Goal: Task Accomplishment & Management: Complete application form

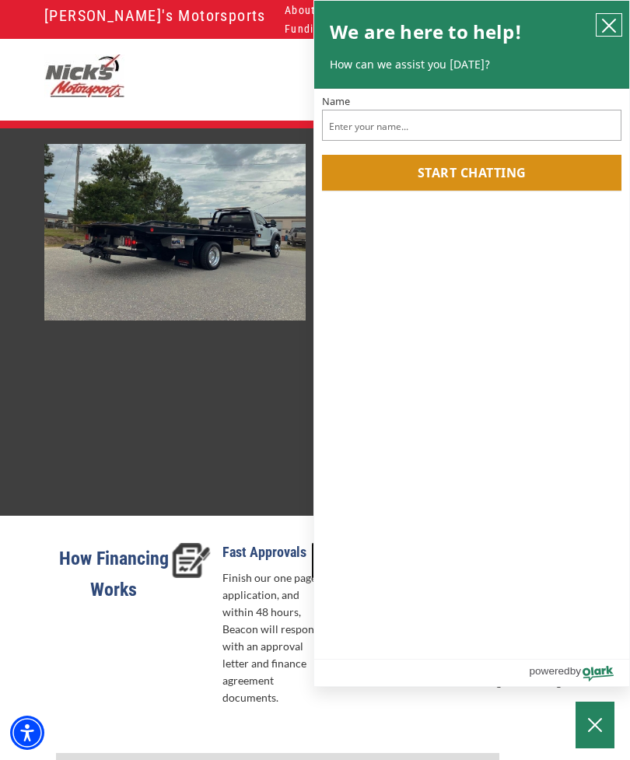
click at [615, 30] on icon "close chatbox" at bounding box center [609, 26] width 16 height 16
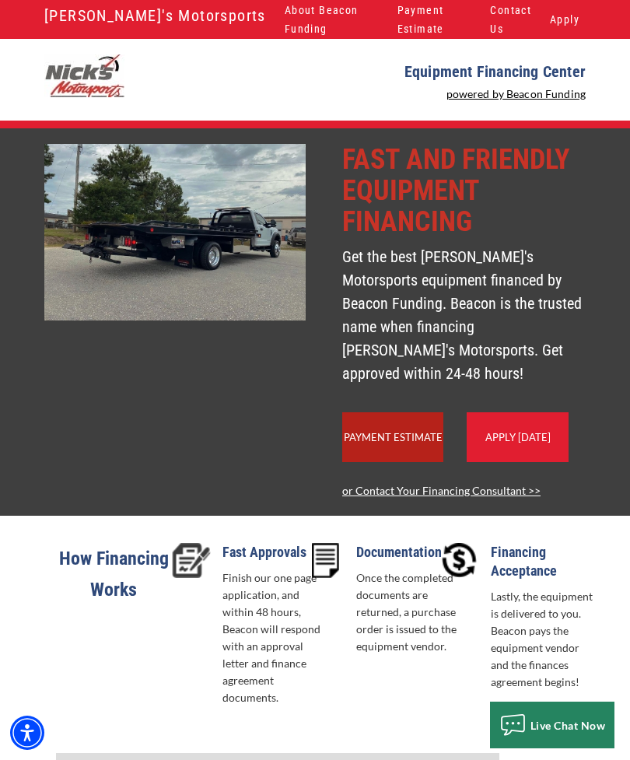
click at [518, 442] on link "Apply Today" at bounding box center [517, 437] width 65 height 12
click at [497, 443] on link "Apply Today" at bounding box center [517, 437] width 65 height 12
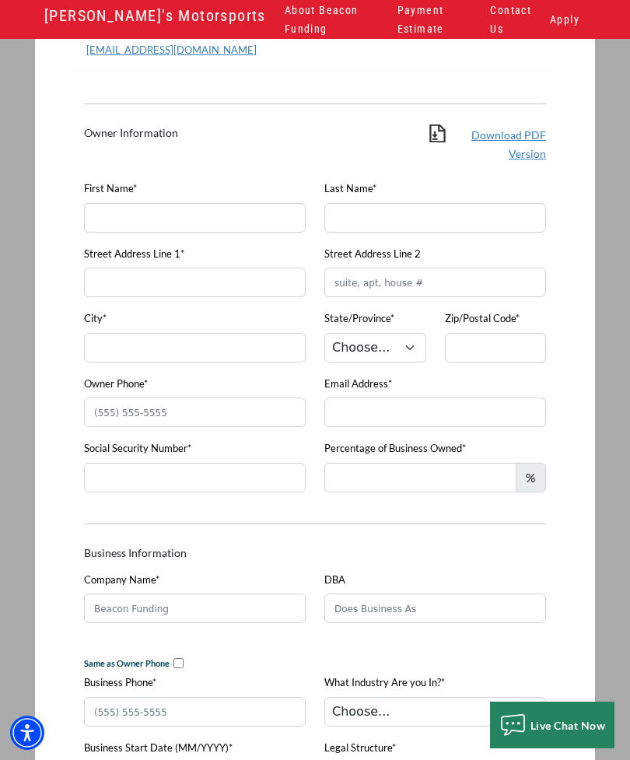
scroll to position [299, 0]
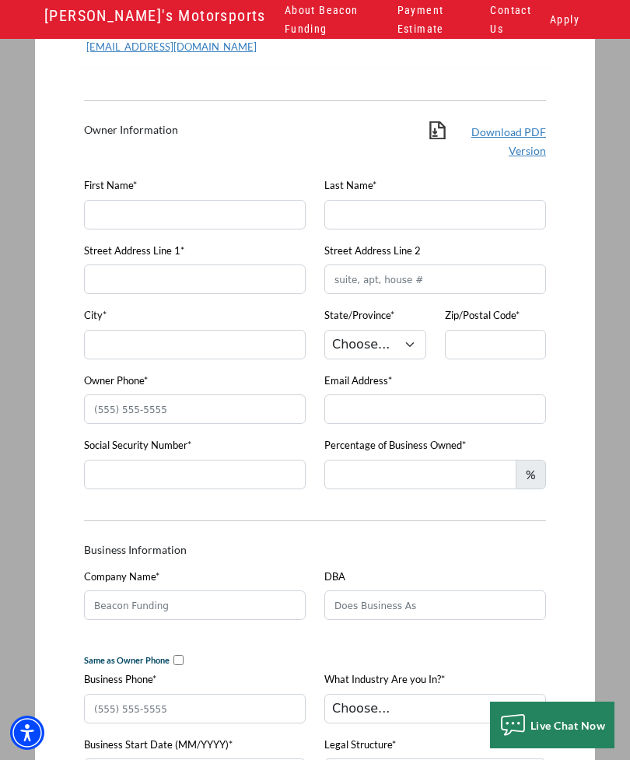
click at [539, 489] on span "%" at bounding box center [531, 475] width 30 height 30
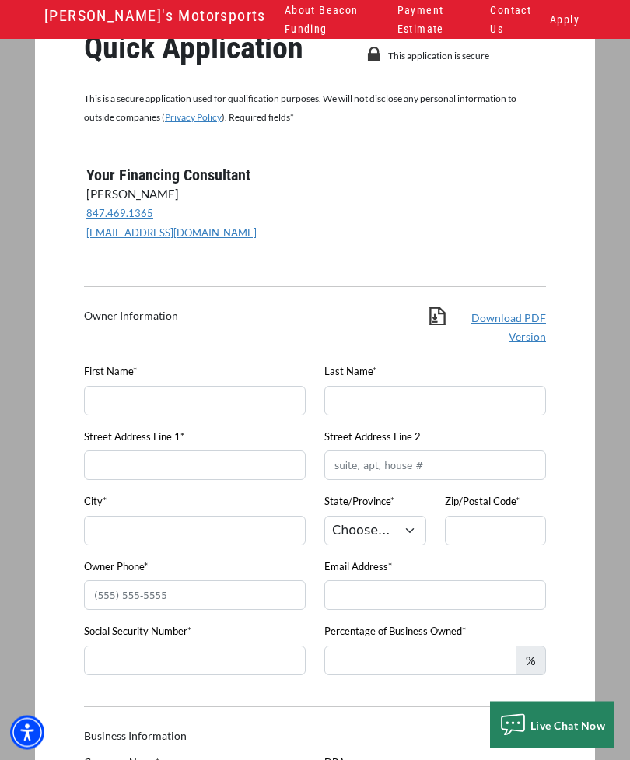
scroll to position [0, 0]
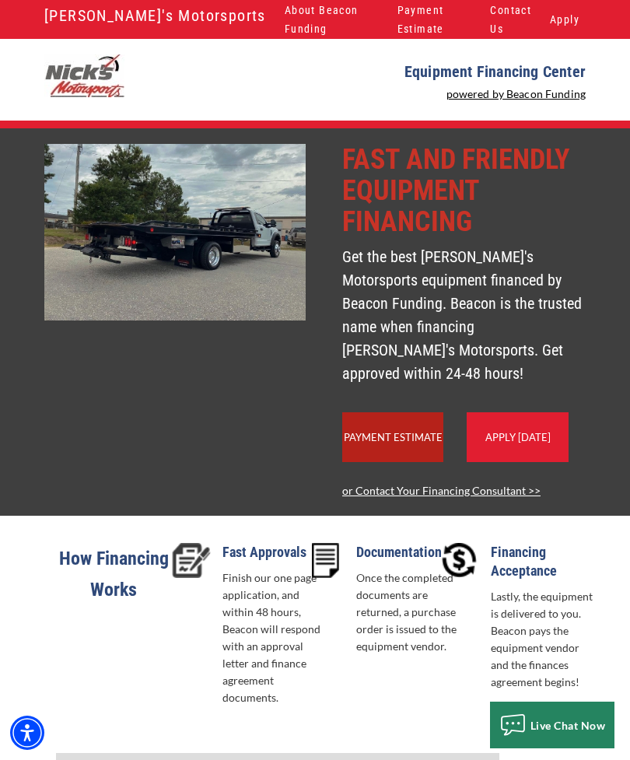
click at [496, 442] on link "Apply [DATE]" at bounding box center [517, 437] width 65 height 12
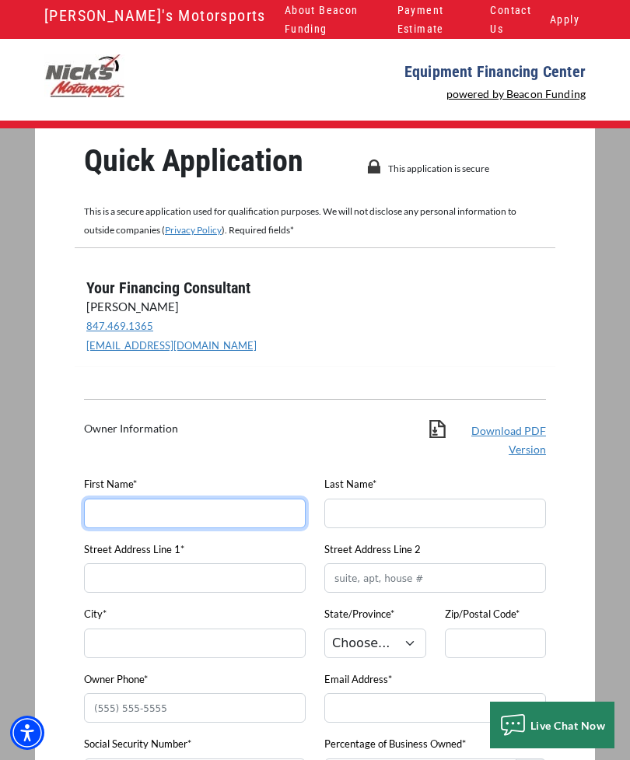
click at [104, 528] on input "First Name*" at bounding box center [195, 514] width 222 height 30
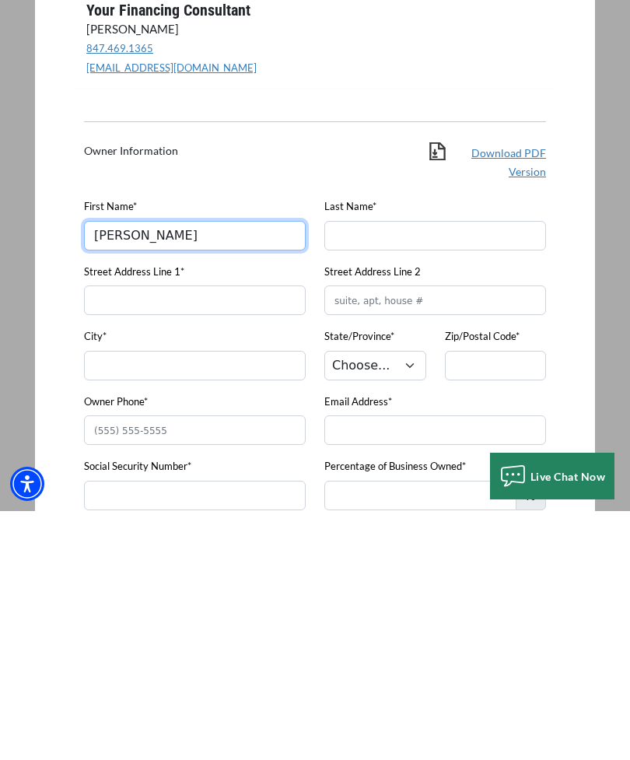
type input "[PERSON_NAME]"
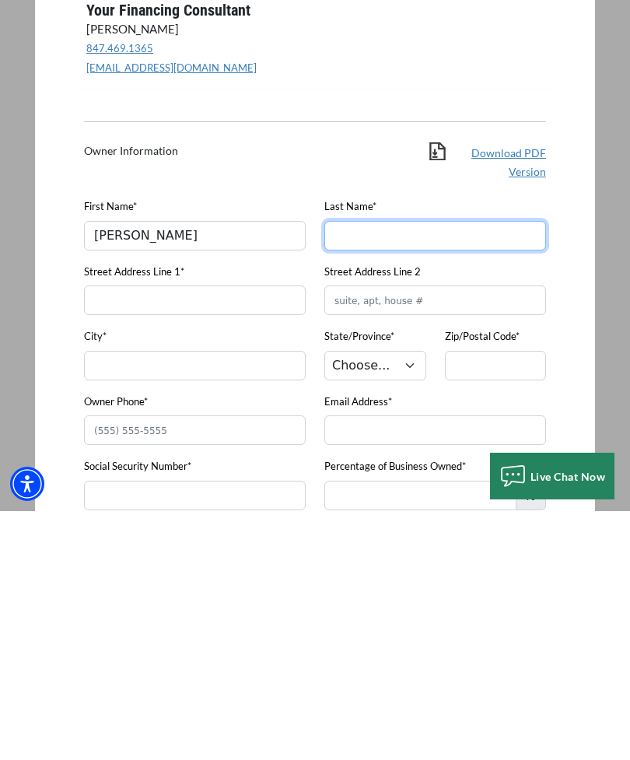
click at [502, 470] on input "Last Name*" at bounding box center [435, 485] width 222 height 30
type input "[PERSON_NAME]"
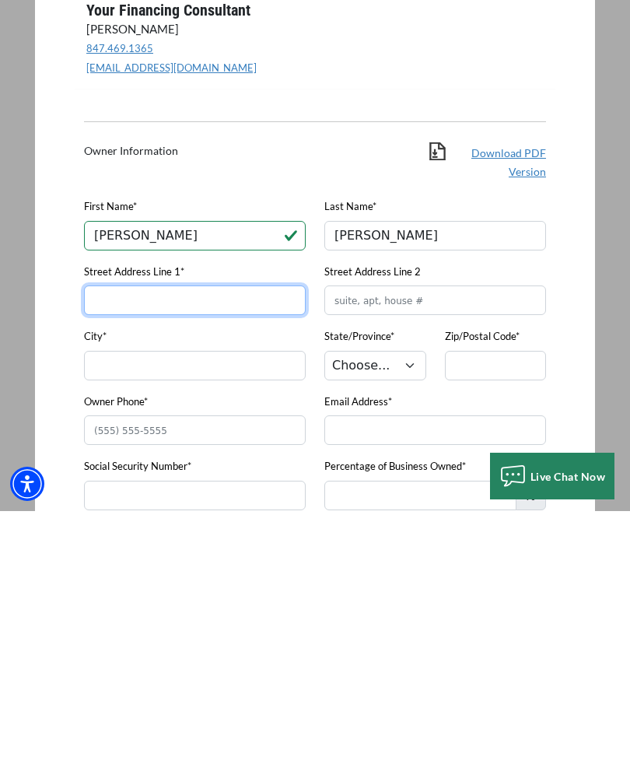
click at [257, 534] on input "Street Address Line 1*" at bounding box center [195, 549] width 222 height 30
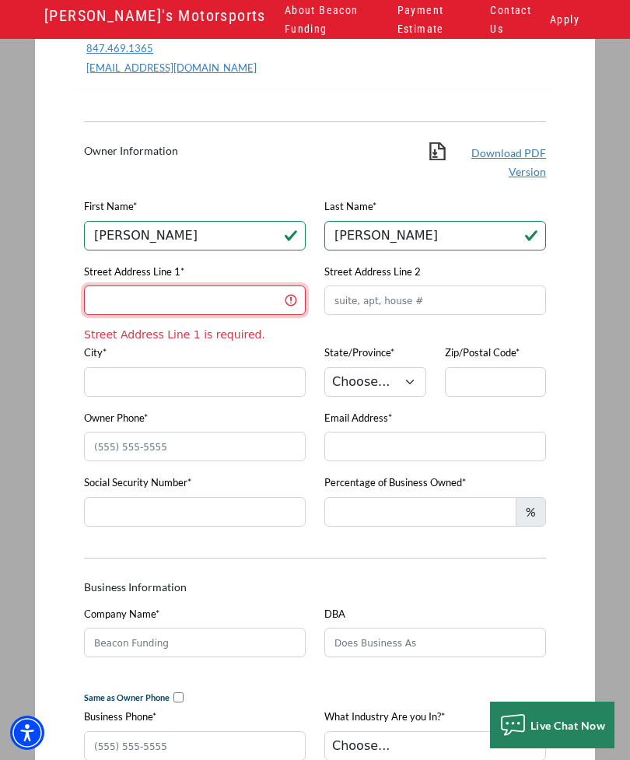
scroll to position [30, 0]
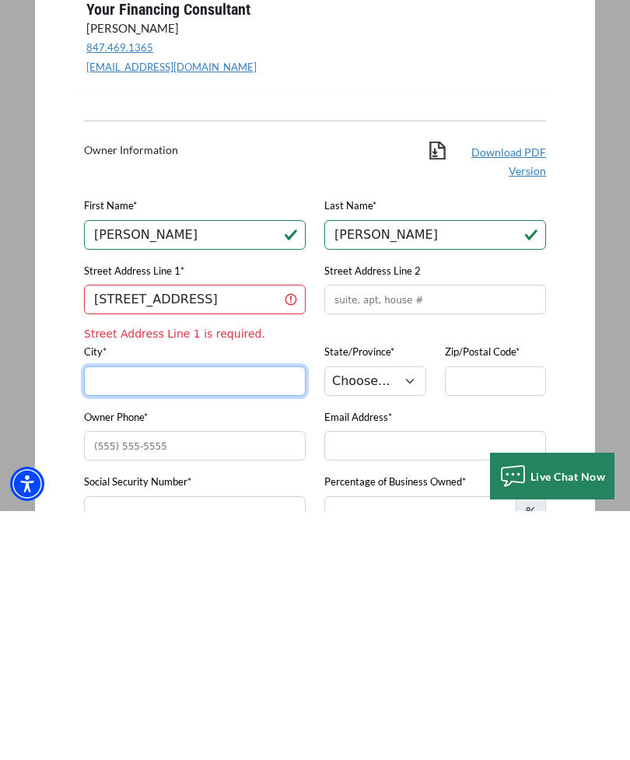
click at [107, 591] on div "City*" at bounding box center [195, 623] width 240 height 65
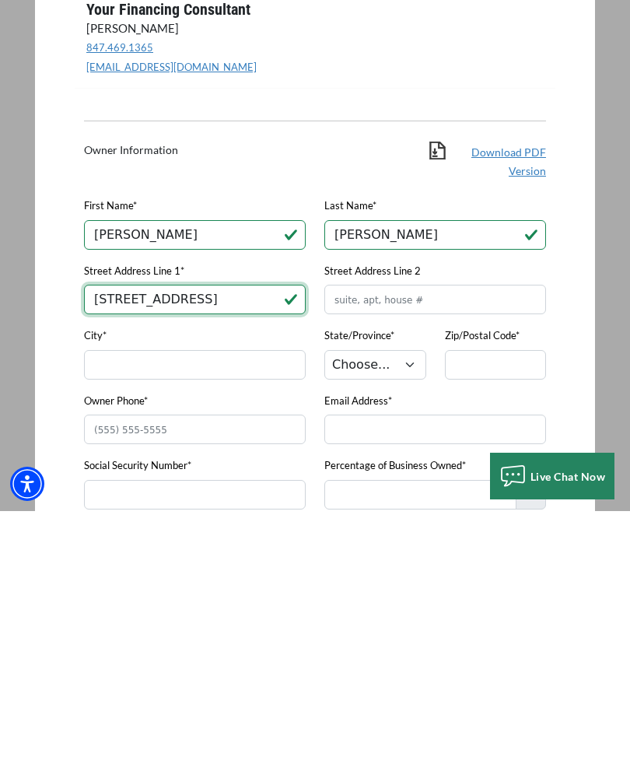
click at [213, 534] on input "121 Madison Ave" at bounding box center [195, 549] width 222 height 30
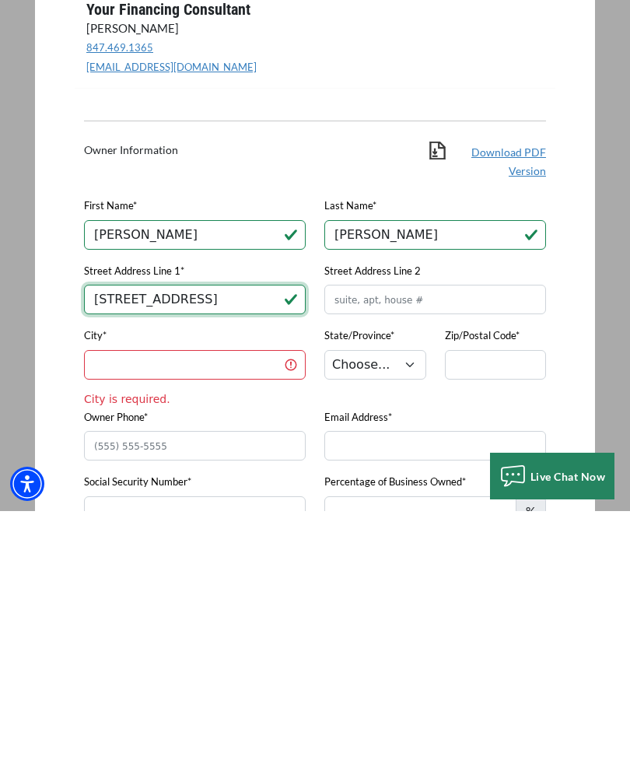
type input "121 Madison Ave apt 105"
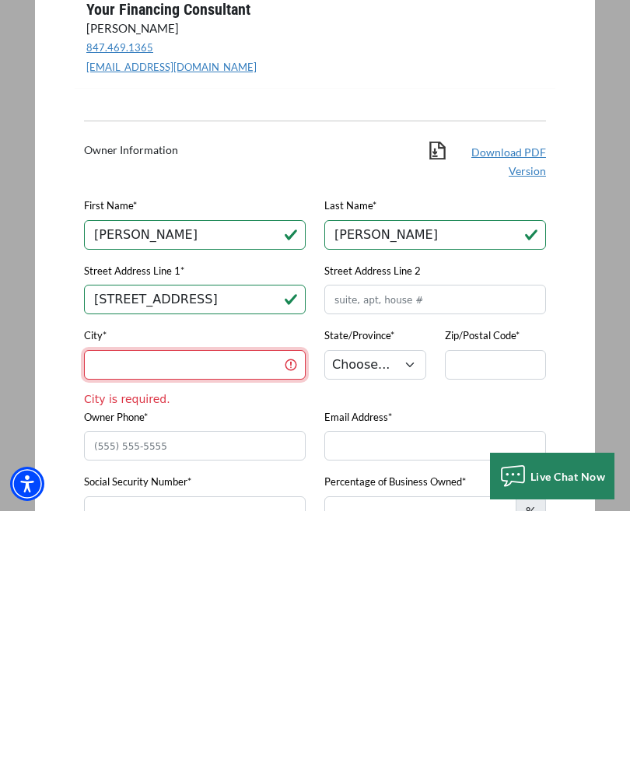
click at [107, 599] on input "City*" at bounding box center [195, 614] width 222 height 30
type input "Wallace"
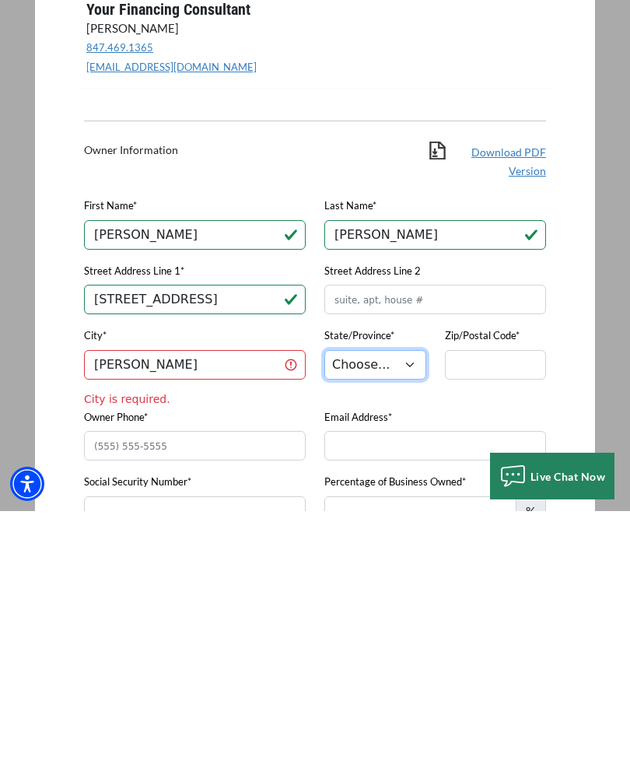
click at [412, 599] on select "Choose... AL AK AZ AR CA CO CT DE DC FL GA HI ID IL IN IA KS KY LA ME MD MA MI …" at bounding box center [375, 614] width 102 height 30
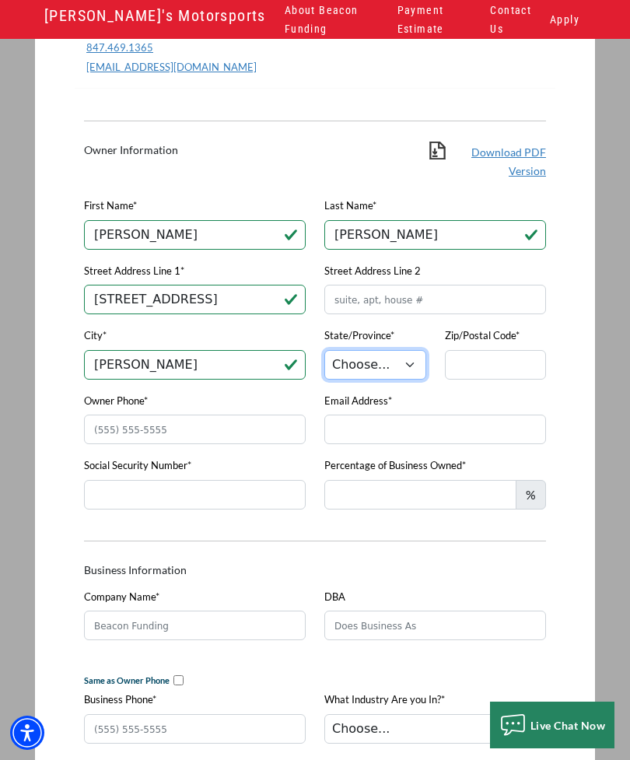
select select "35"
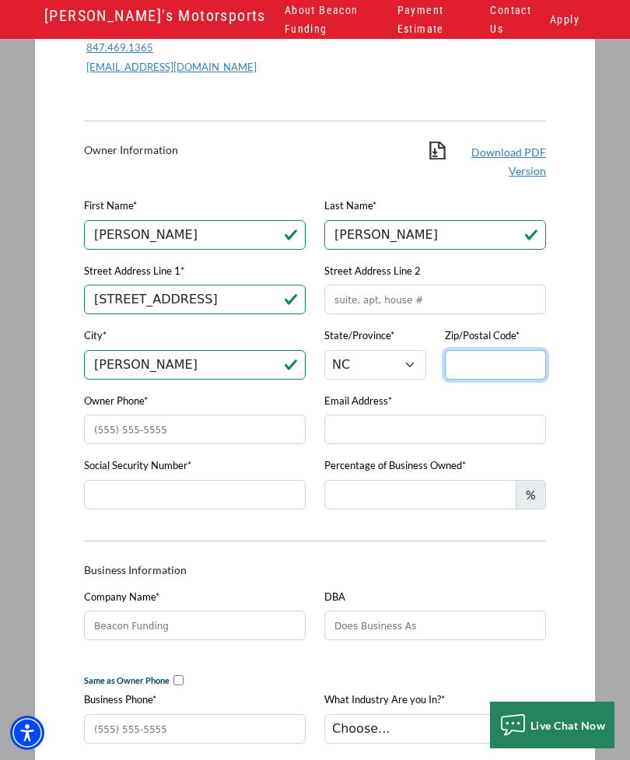
click at [516, 362] on input "Zip/Postal Code*" at bounding box center [496, 365] width 102 height 30
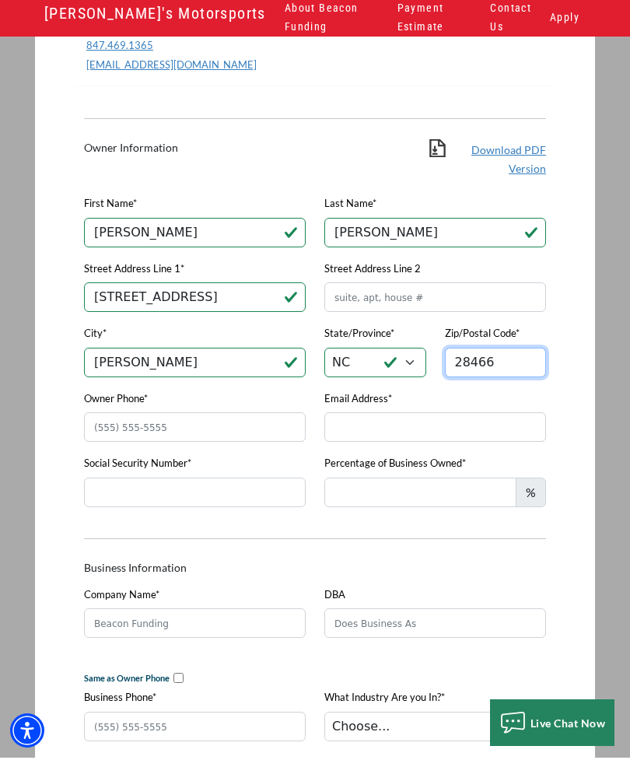
scroll to position [278, 0]
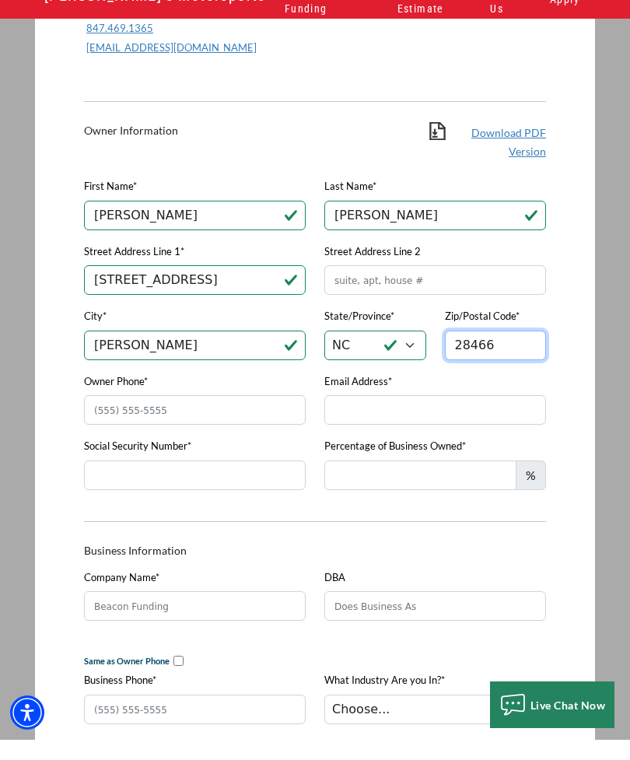
type input "28466"
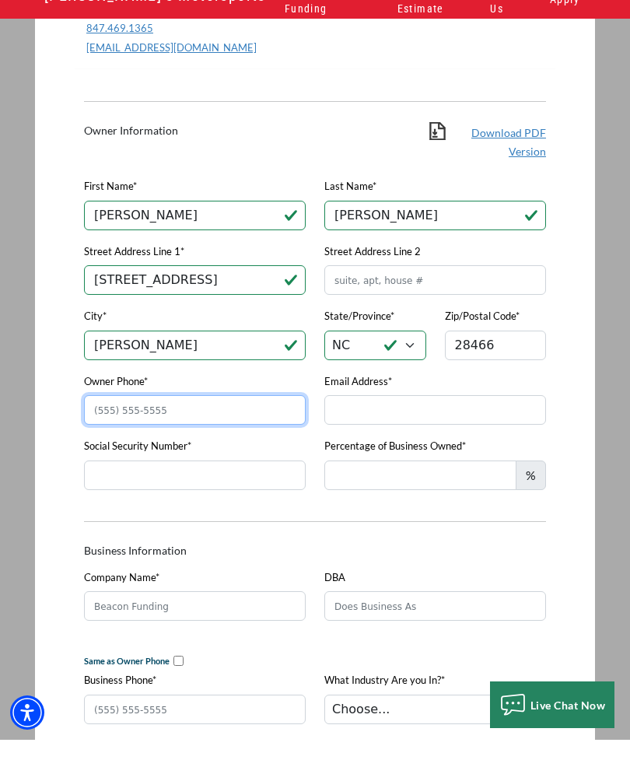
click at [125, 415] on input "Owner Phone*" at bounding box center [195, 430] width 222 height 30
type input "(336) 391-2311"
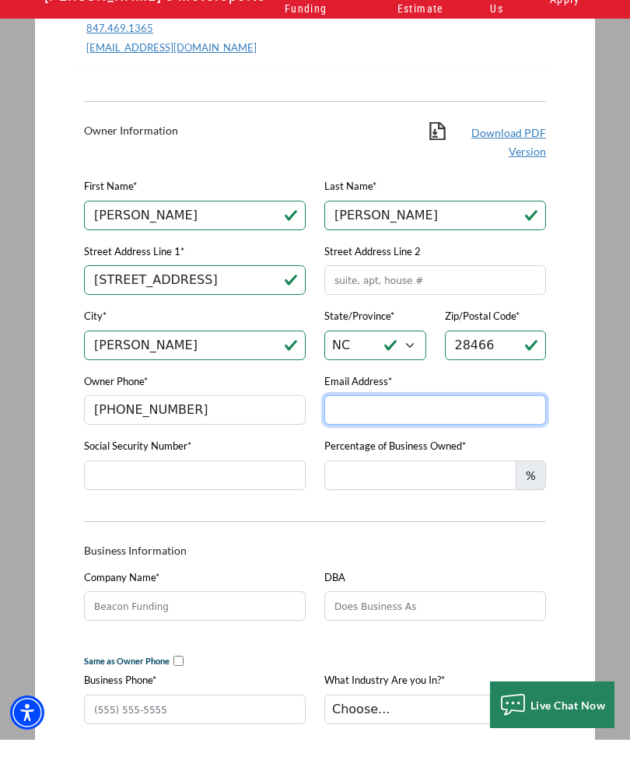
click at [515, 415] on input "Email Address*" at bounding box center [435, 430] width 222 height 30
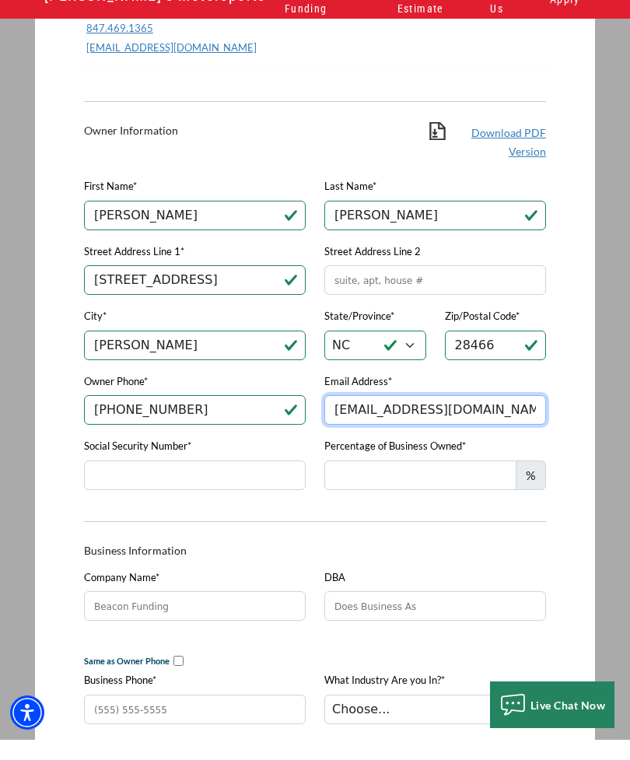
type input "co120911@gmail.com"
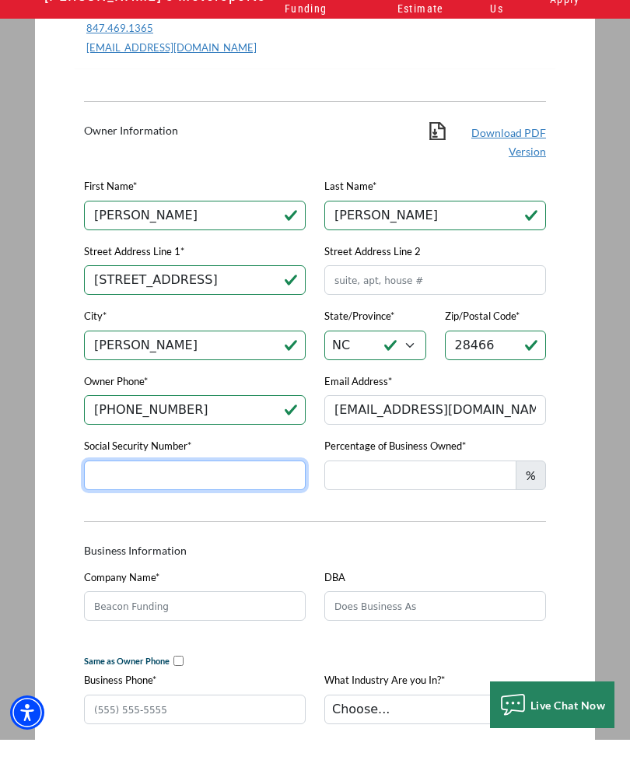
click at [101, 481] on input "Social Security Number*" at bounding box center [195, 496] width 222 height 30
type input "245-37-5290"
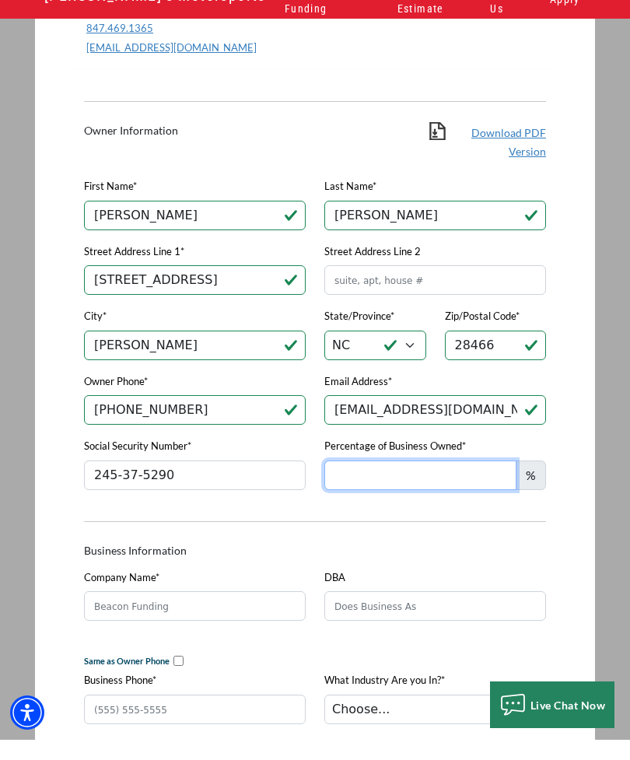
click at [469, 483] on input "Percentage of Business Owned*" at bounding box center [420, 496] width 192 height 30
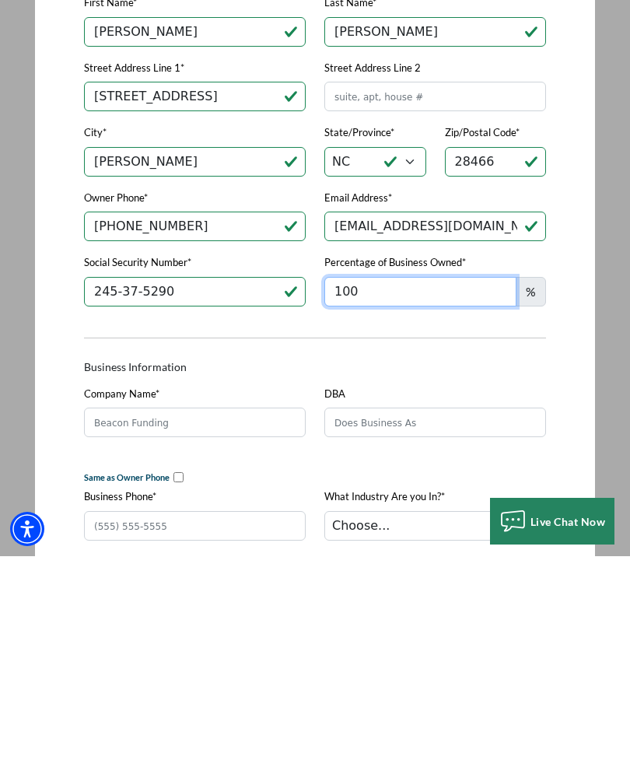
type input "100"
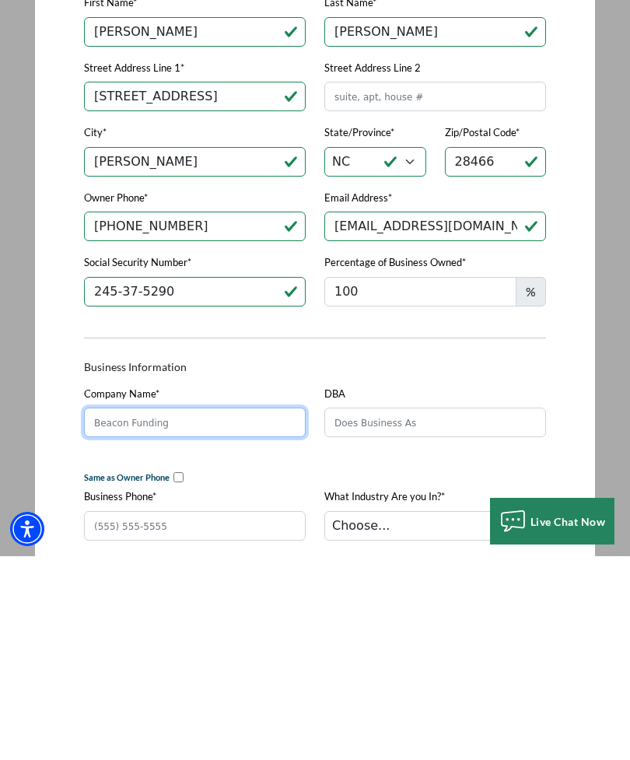
click at [98, 611] on input "Company Name*" at bounding box center [195, 626] width 222 height 30
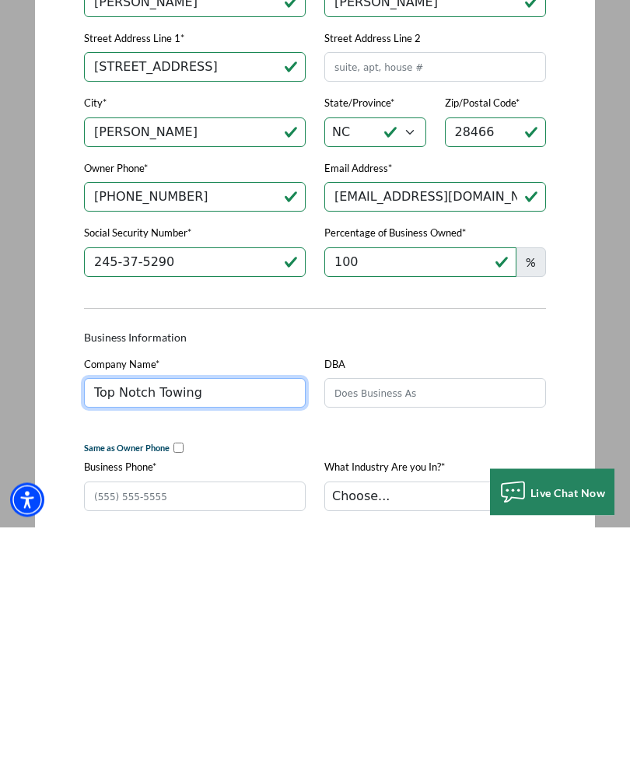
type input "Top Notch Towing"
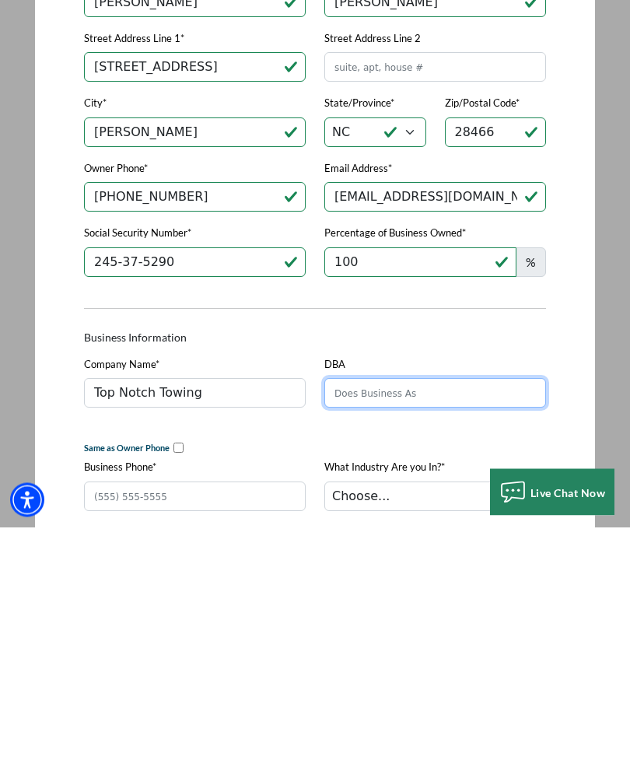
click at [505, 611] on input "DBA" at bounding box center [435, 626] width 222 height 30
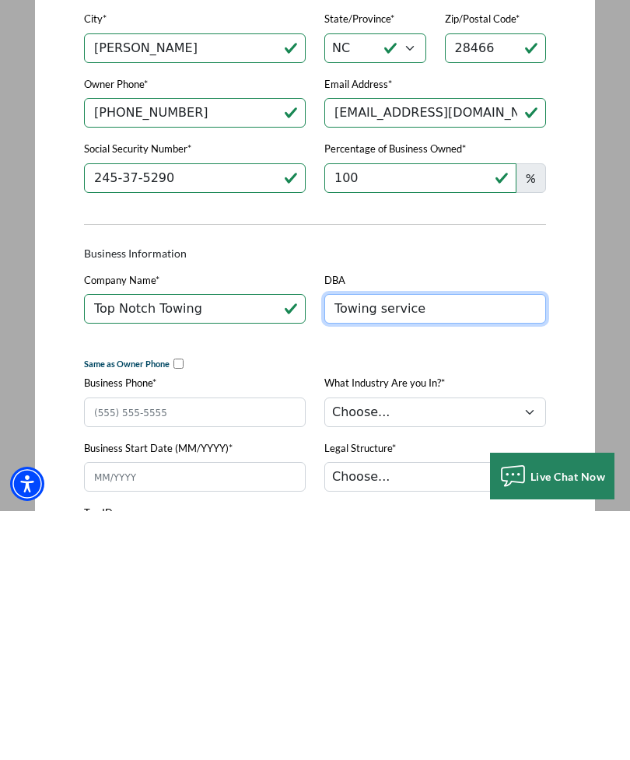
scroll to position [348, 0]
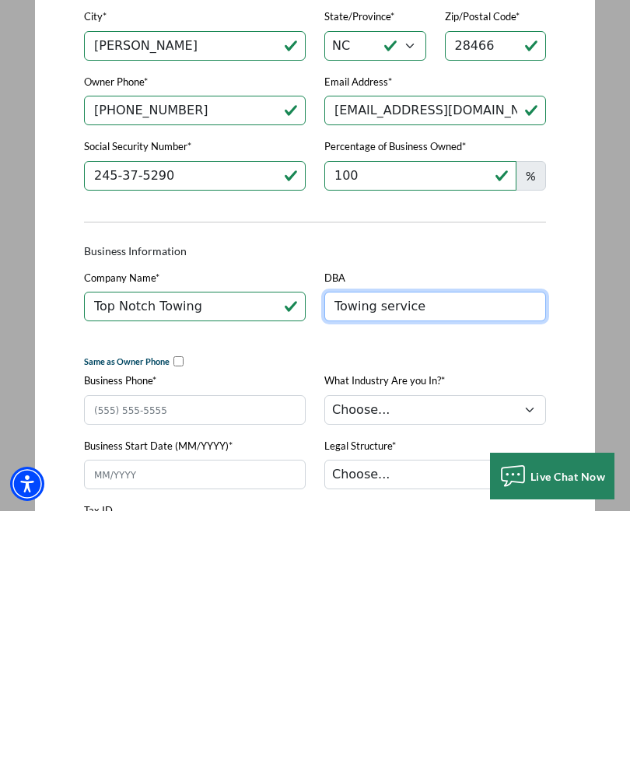
type input "Towing service"
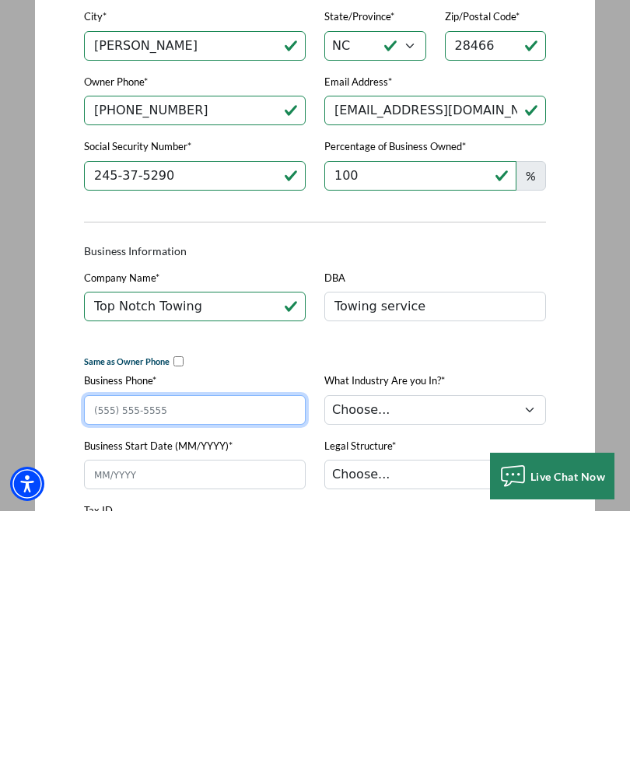
click at [110, 644] on input "Business Phone*" at bounding box center [195, 659] width 222 height 30
type input "(336) 391-2311"
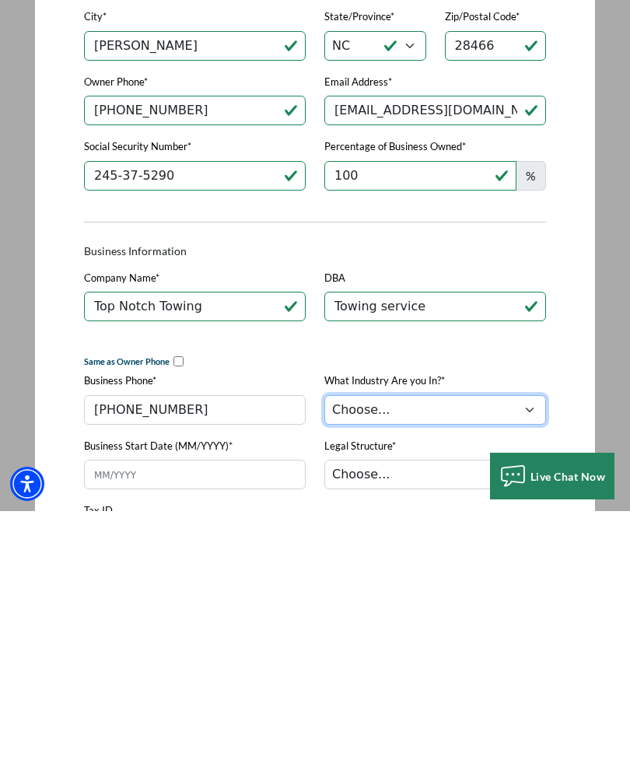
click at [528, 644] on select "Choose... Towing Landscape/Hardscape Decorated Apparel Septic Light Constructio…" at bounding box center [435, 659] width 222 height 30
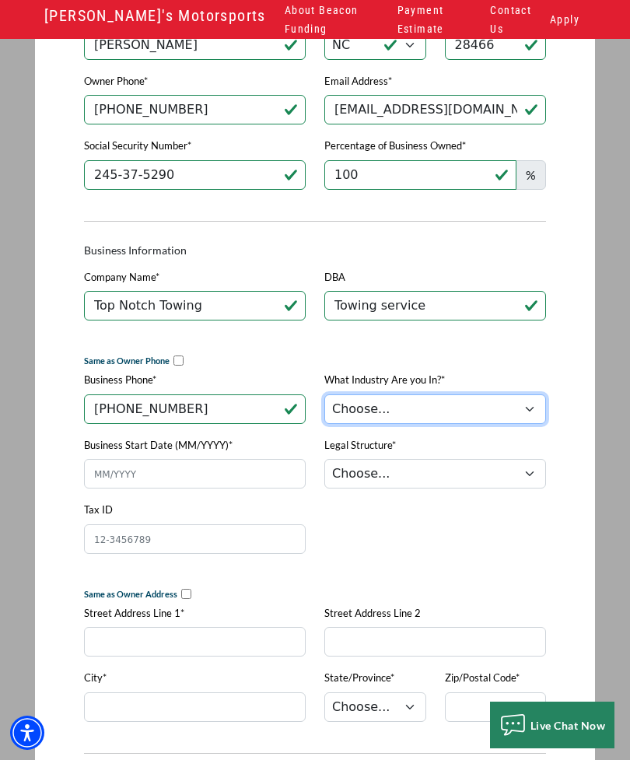
select select "1"
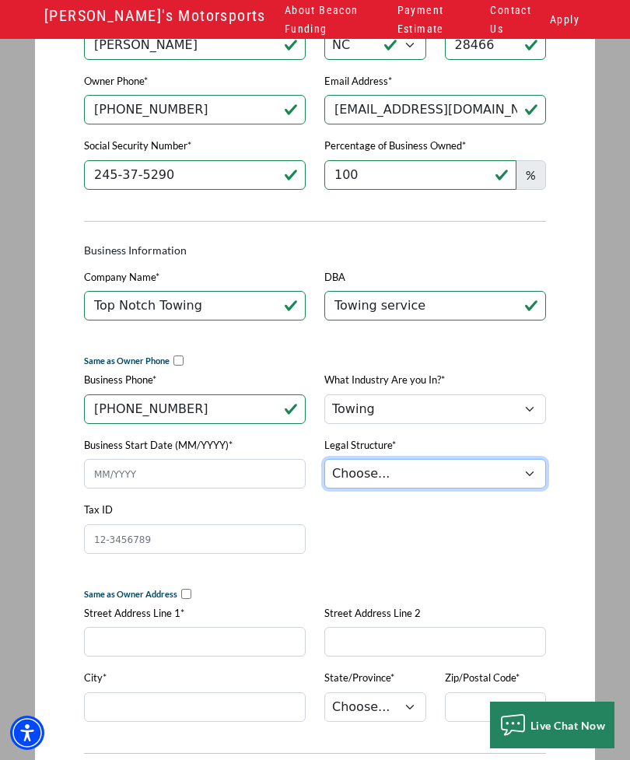
click at [540, 477] on select "Choose... Corporation LLC LLP Municipality Non-Profit Partnership Proprietorship" at bounding box center [435, 474] width 222 height 30
select select "2"
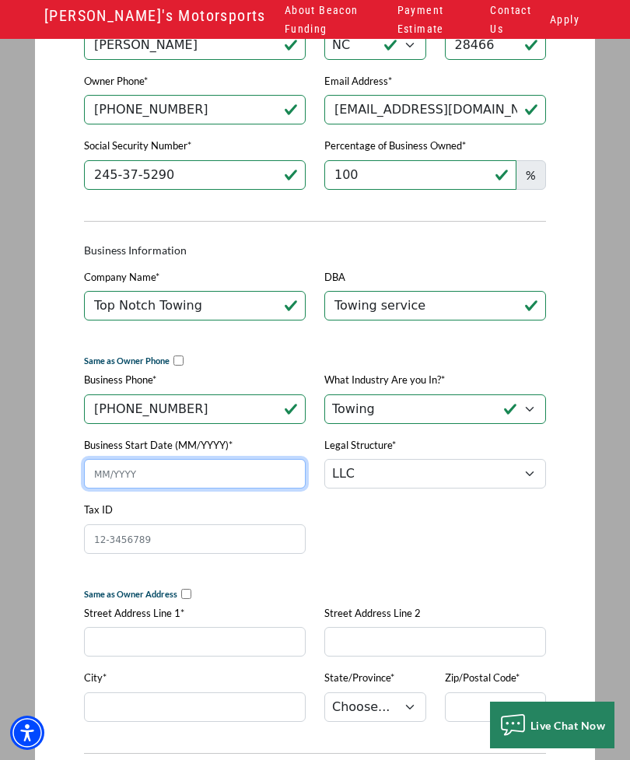
click at [253, 481] on input "Business Start Date (MM/YYYY)*" at bounding box center [195, 474] width 222 height 30
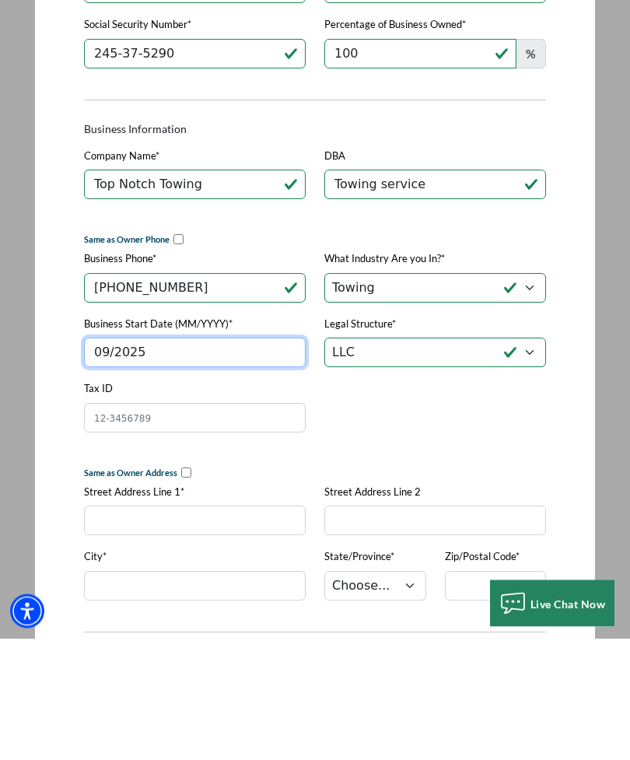
type input "09/2025"
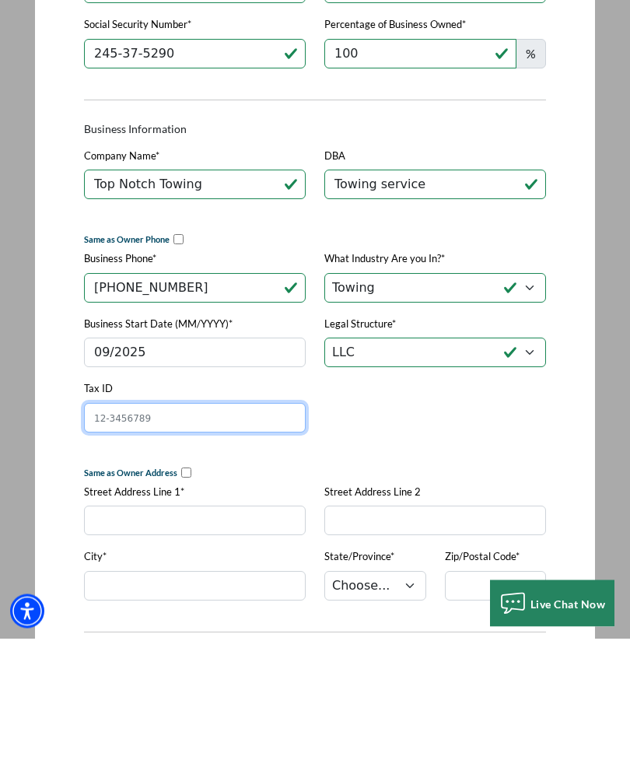
click at [277, 525] on input "Tax ID" at bounding box center [195, 540] width 222 height 30
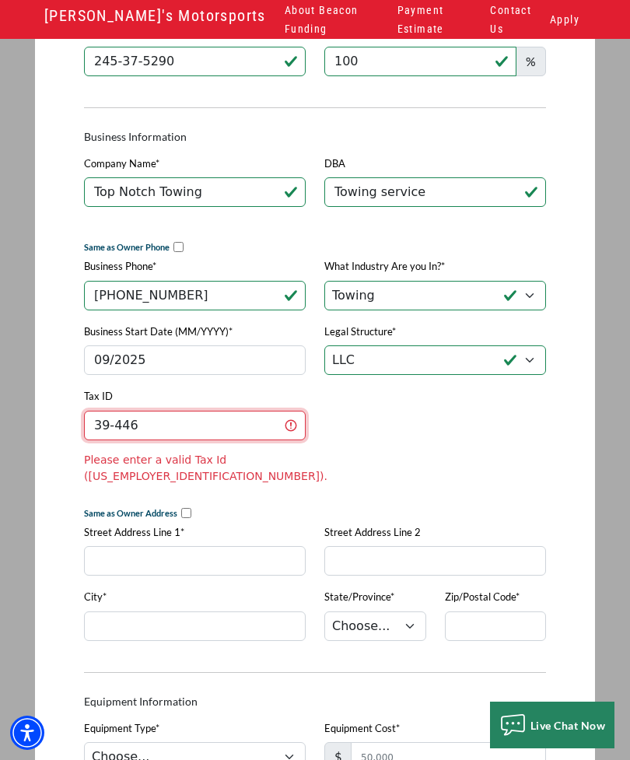
scroll to position [712, 0]
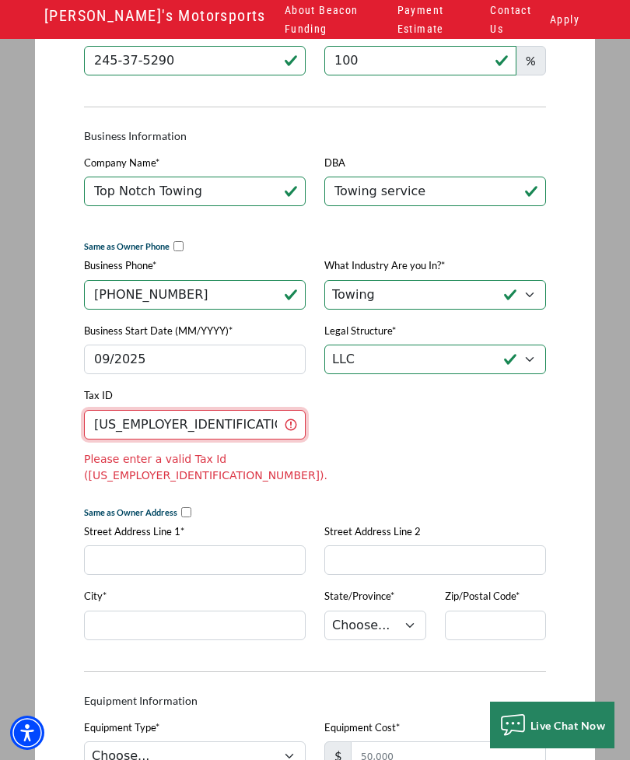
type input "39-4463071"
click at [516, 474] on div "Owner Information Download PDF Version First Name* Cameron Last Name* Osborne S…" at bounding box center [315, 521] width 481 height 1708
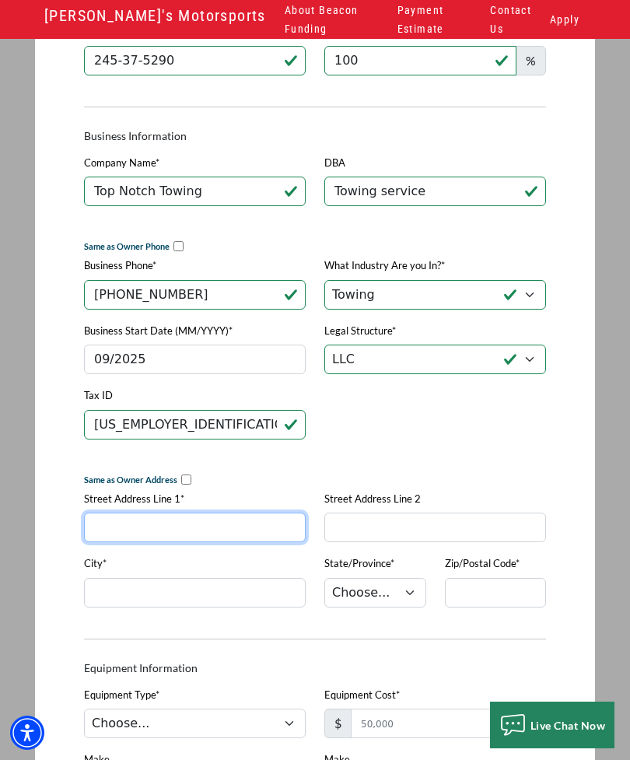
click at [103, 529] on input "Street Address Line 1*" at bounding box center [195, 528] width 222 height 30
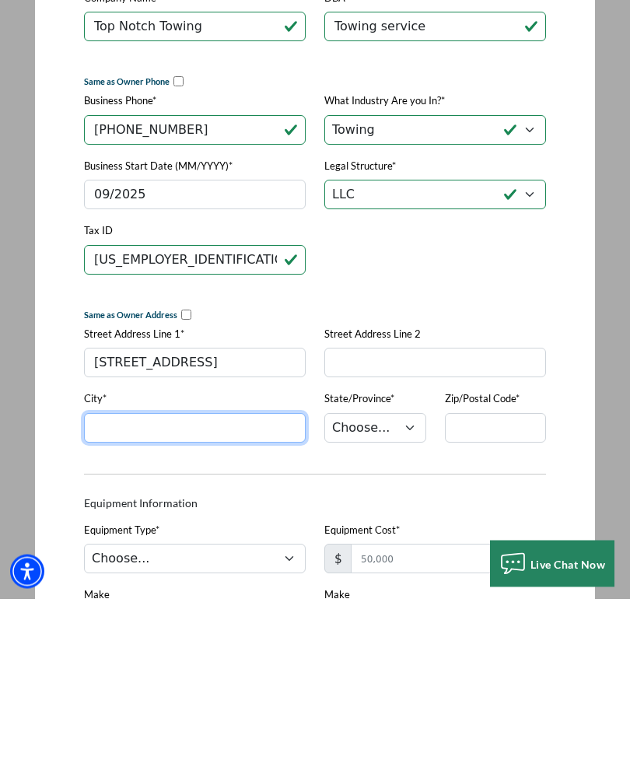
click at [96, 575] on input "City*" at bounding box center [195, 590] width 222 height 30
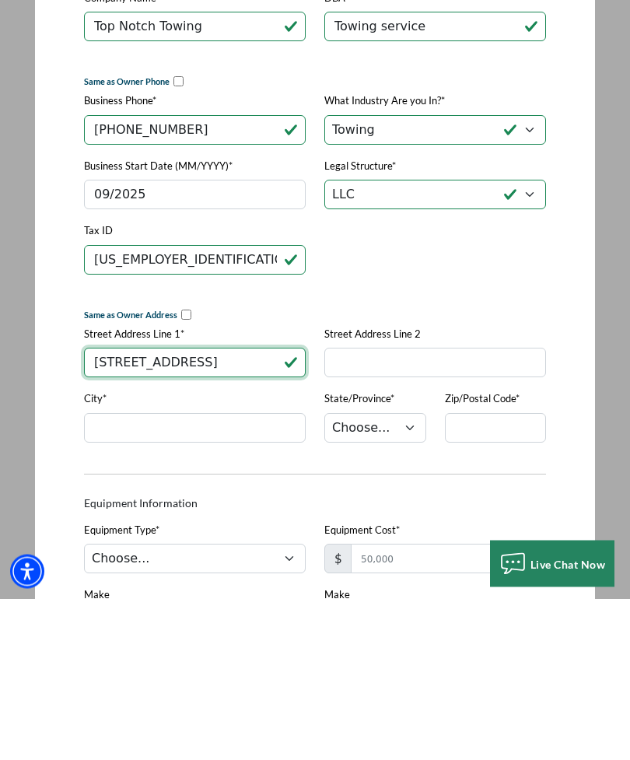
click at [210, 509] on input "121 Madison Ave" at bounding box center [195, 524] width 222 height 30
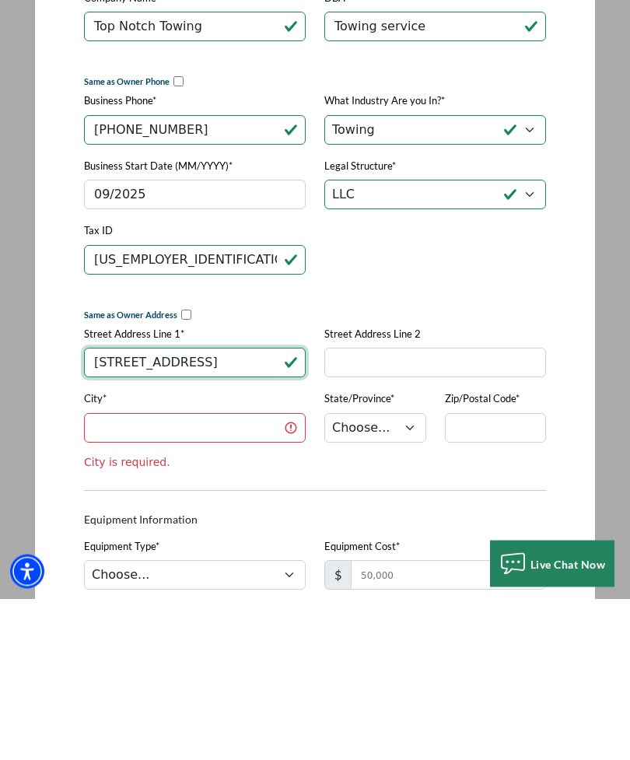
type input "121 Madison Ave apt 105"
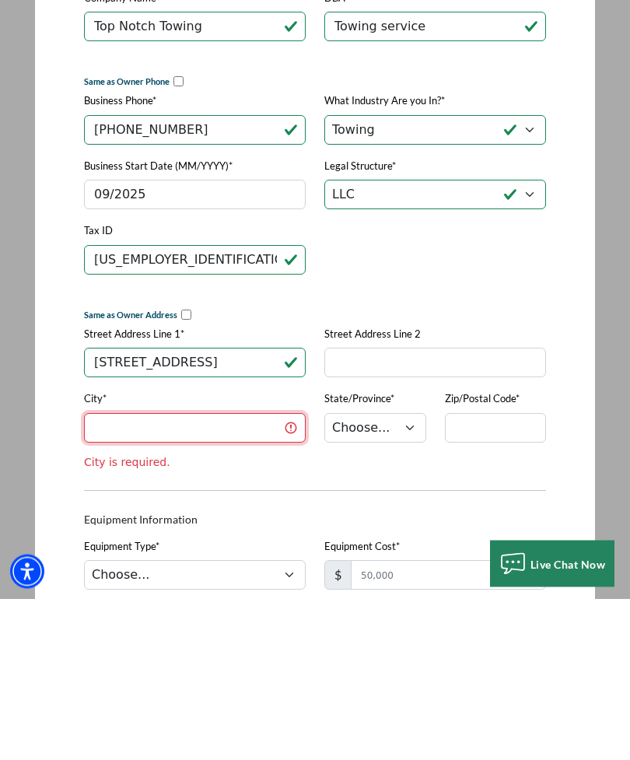
click at [101, 575] on input "City*" at bounding box center [195, 590] width 222 height 30
type input "Wallace"
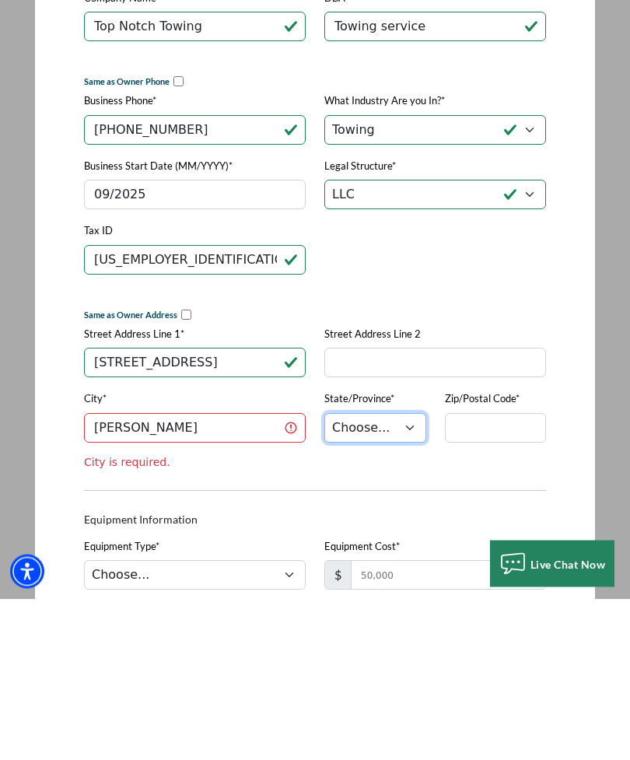
click at [407, 575] on select "Choose... AL AK AZ AR CA CO CT DE DC FL GA HI ID IL IN IA KS KY LA ME MD MA MI …" at bounding box center [375, 590] width 102 height 30
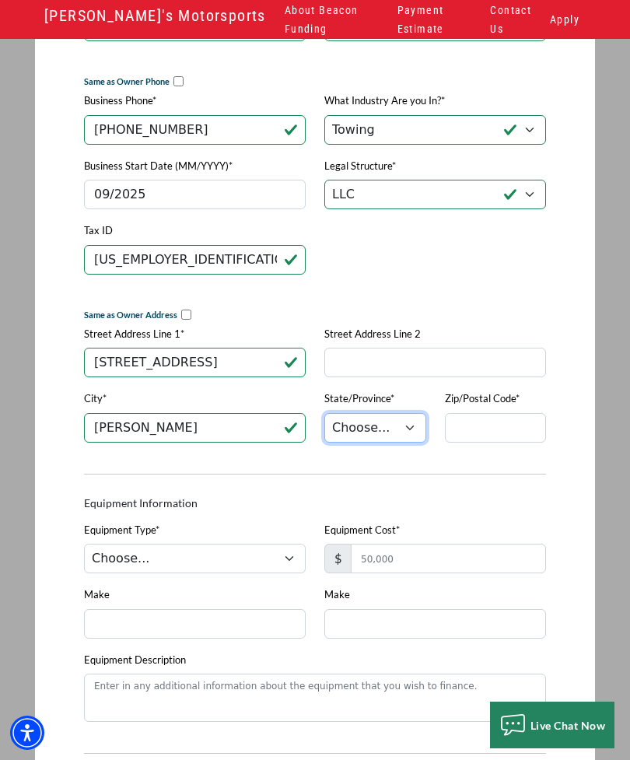
select select "35"
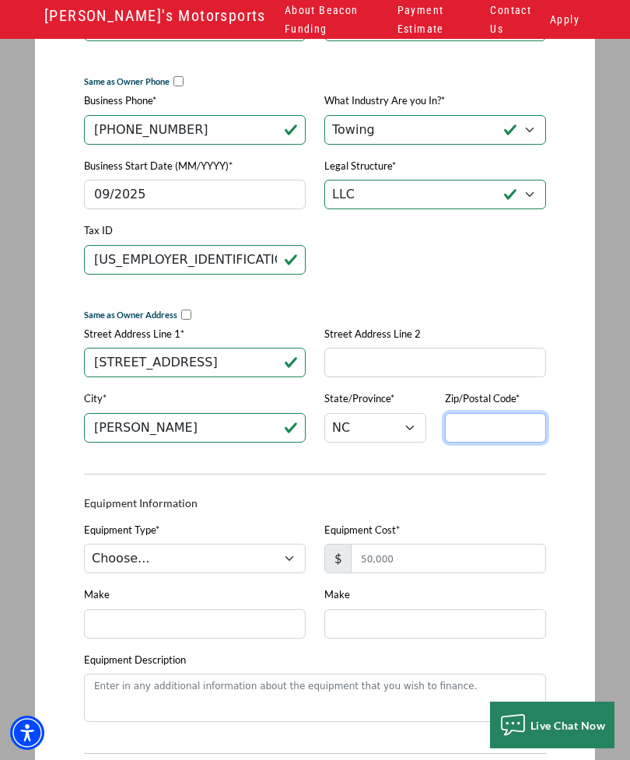
click at [516, 428] on input "Zip/Postal Code*" at bounding box center [496, 428] width 102 height 30
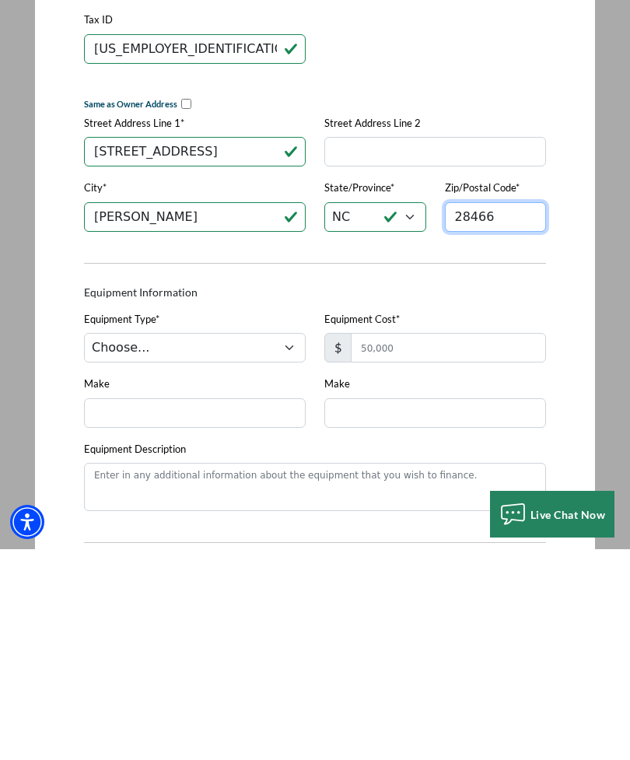
type input "28466"
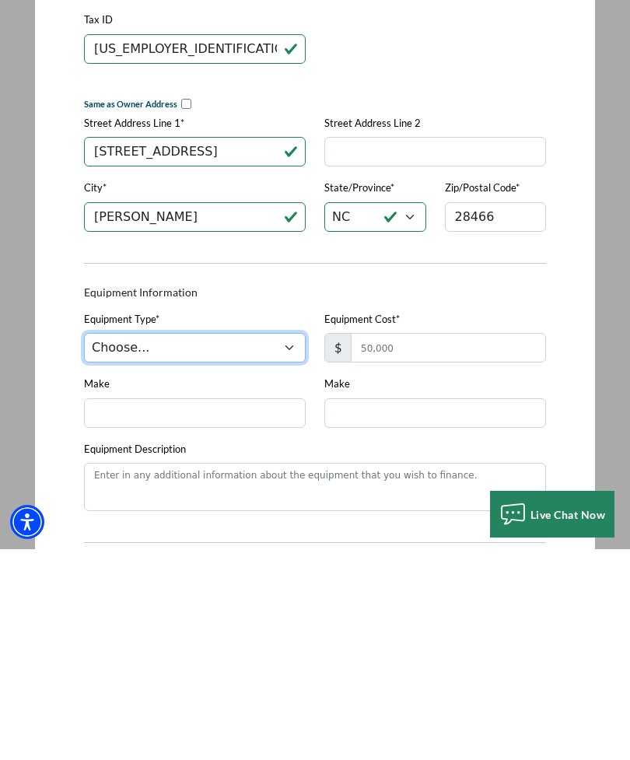
click at [296, 544] on select "Choose... Backhoe Boom/Bucket Truck Chipper Commercial Mower Crane DTG/DTF Prin…" at bounding box center [195, 559] width 222 height 30
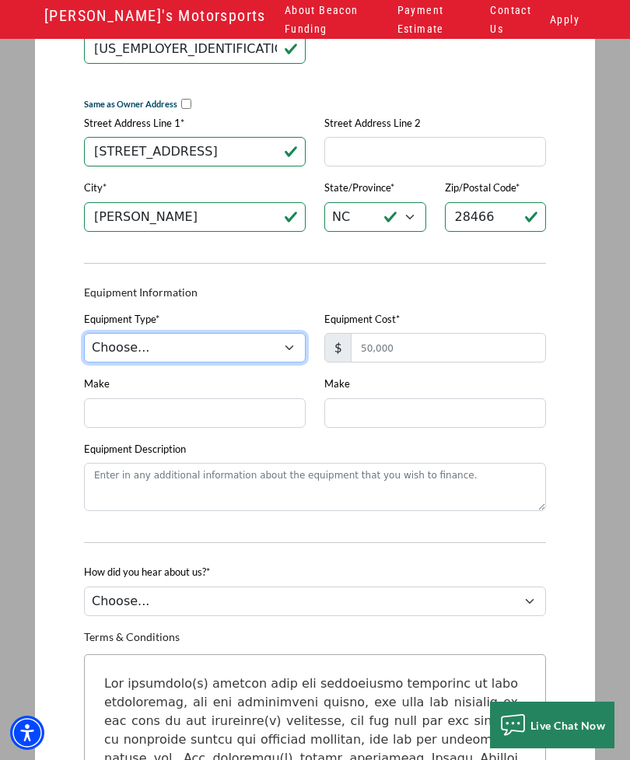
select select "5"
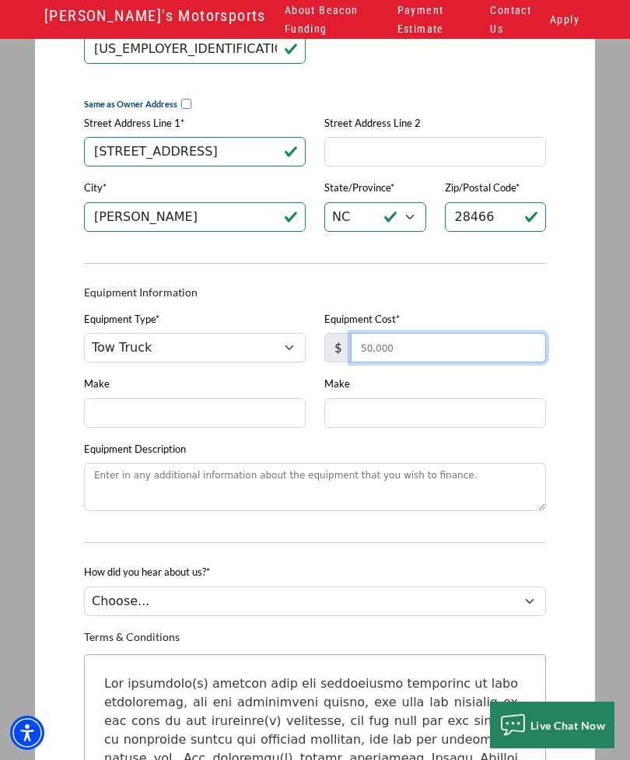
click at [489, 355] on input "Equipment Cost*" at bounding box center [448, 348] width 195 height 30
type input "39,999"
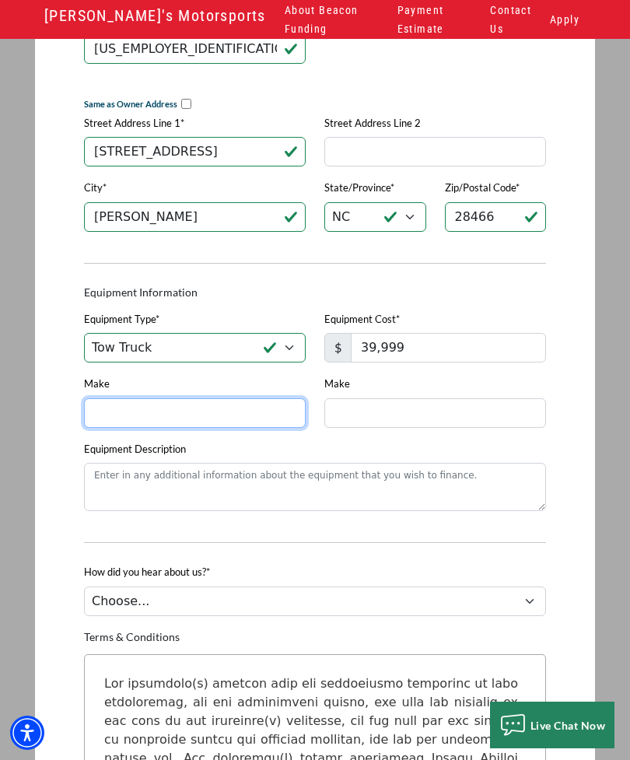
click at [103, 415] on input "Make" at bounding box center [195, 413] width 222 height 30
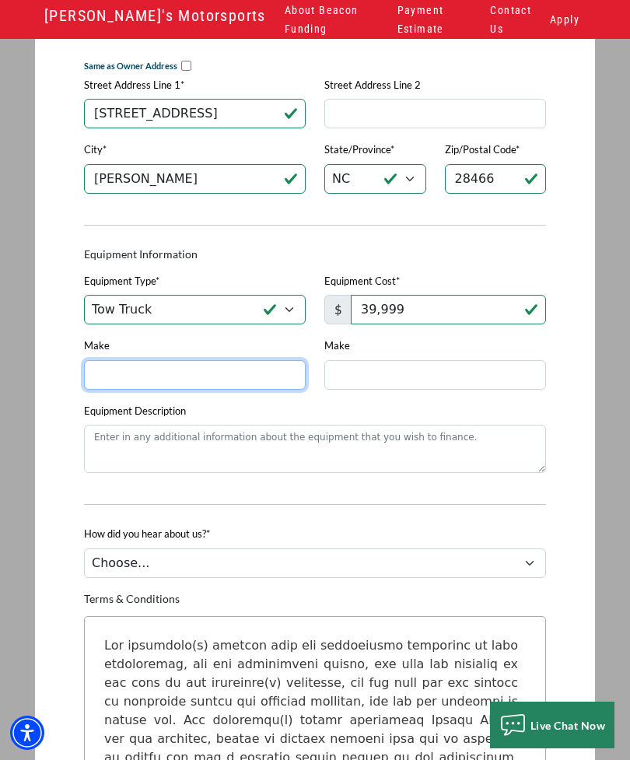
scroll to position [1107, 0]
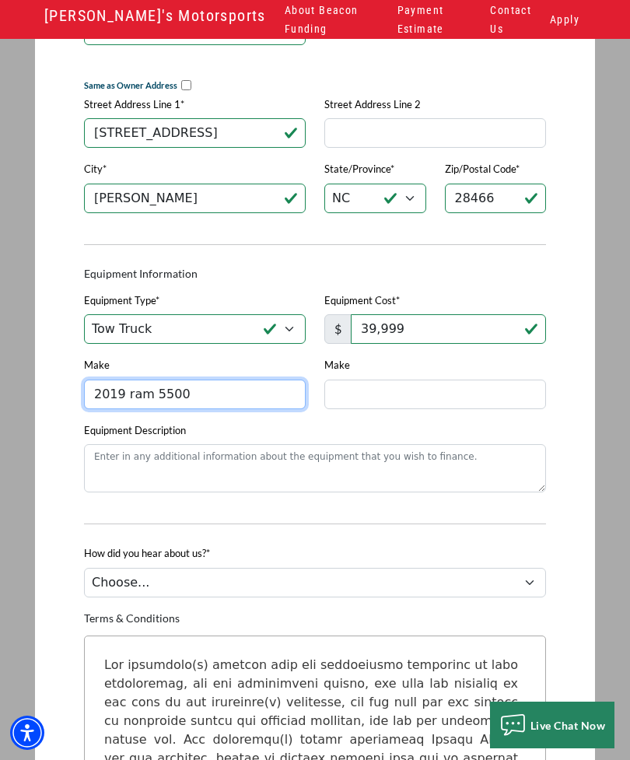
type input "2019 ram 5500"
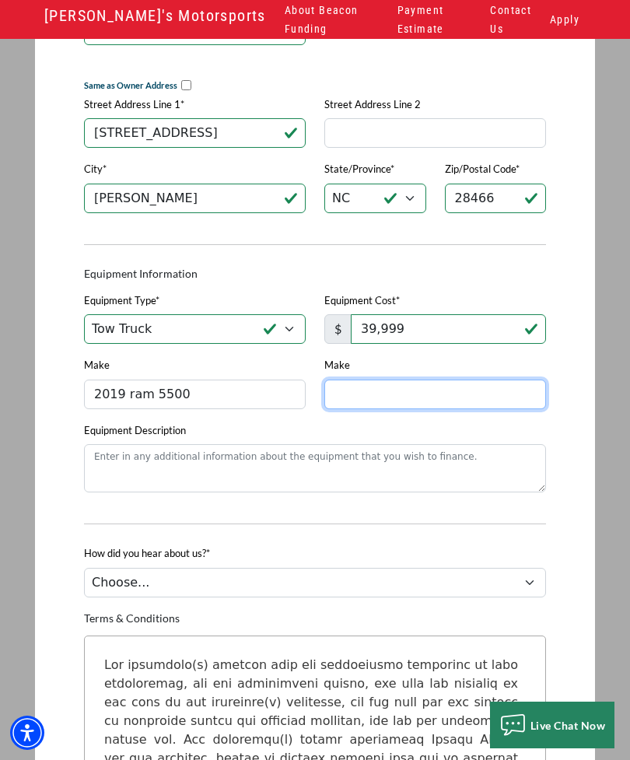
click at [352, 407] on input "Make" at bounding box center [435, 395] width 222 height 30
type input "2019 ram 5500"
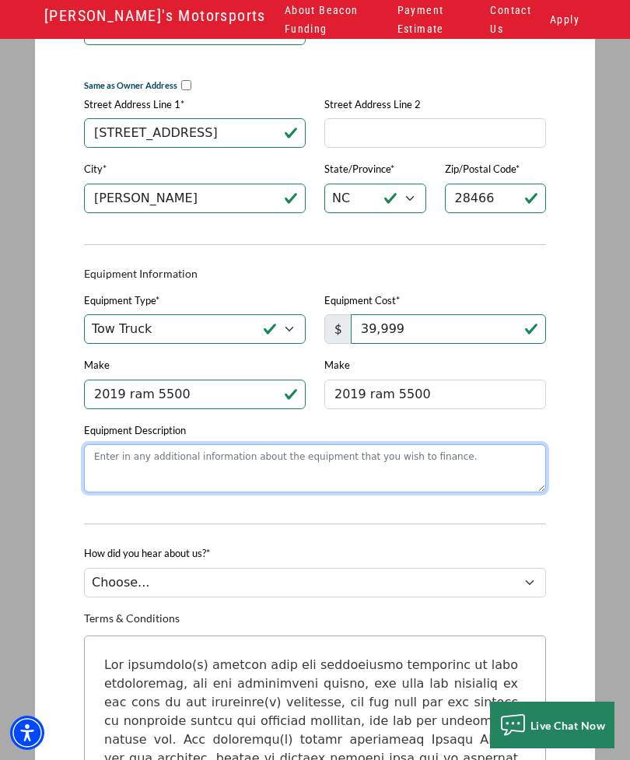
click at [105, 464] on textarea "Equipment Description" at bounding box center [315, 468] width 462 height 48
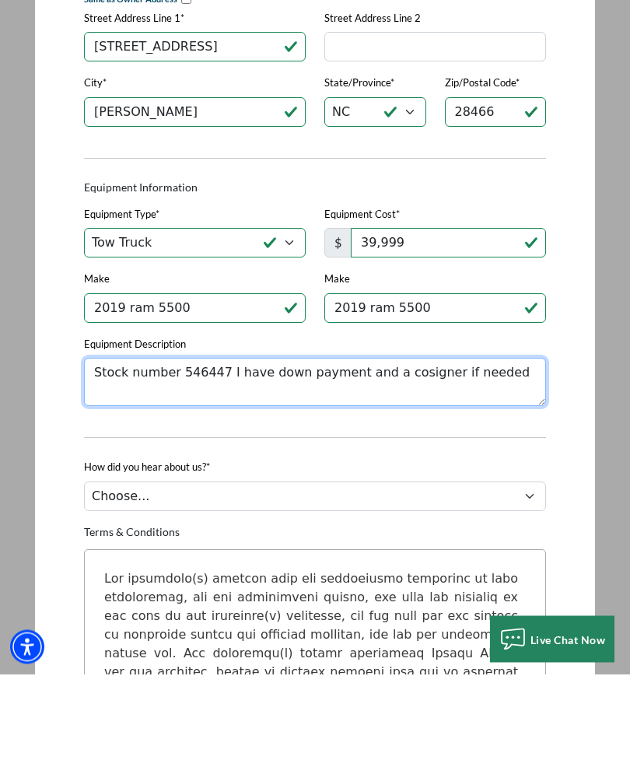
type textarea "Stock number 546447 I have down payment and a cosigner if needed"
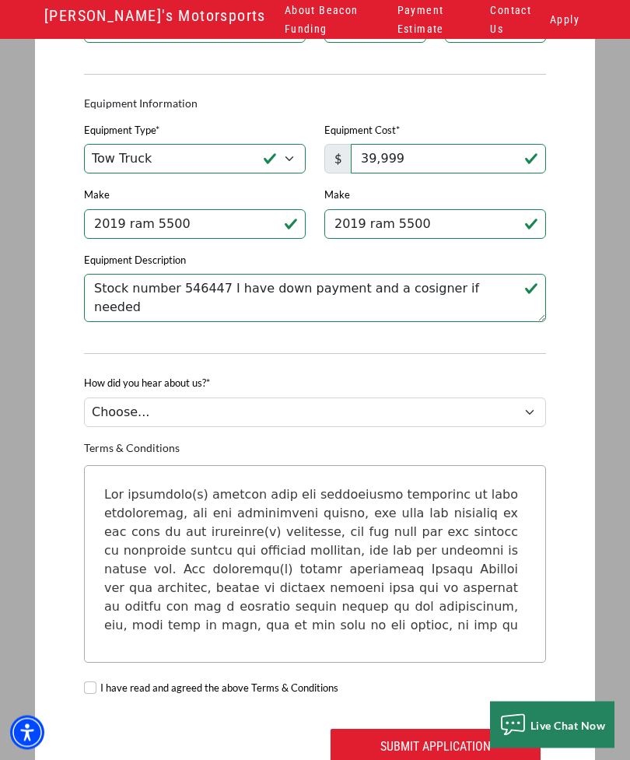
scroll to position [1281, 0]
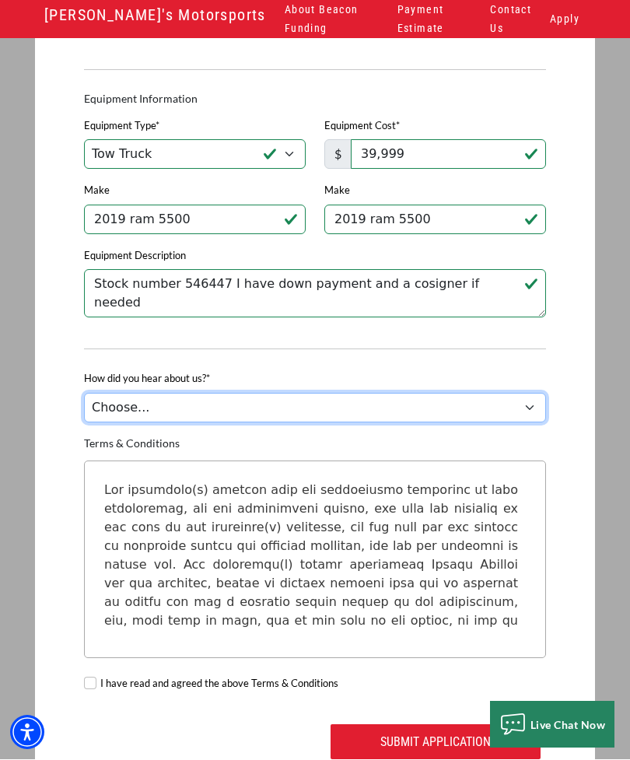
click at [544, 422] on select "Choose... Internet Search Vendor Referral Word of Mouth Client Referral Email E…" at bounding box center [315, 409] width 462 height 30
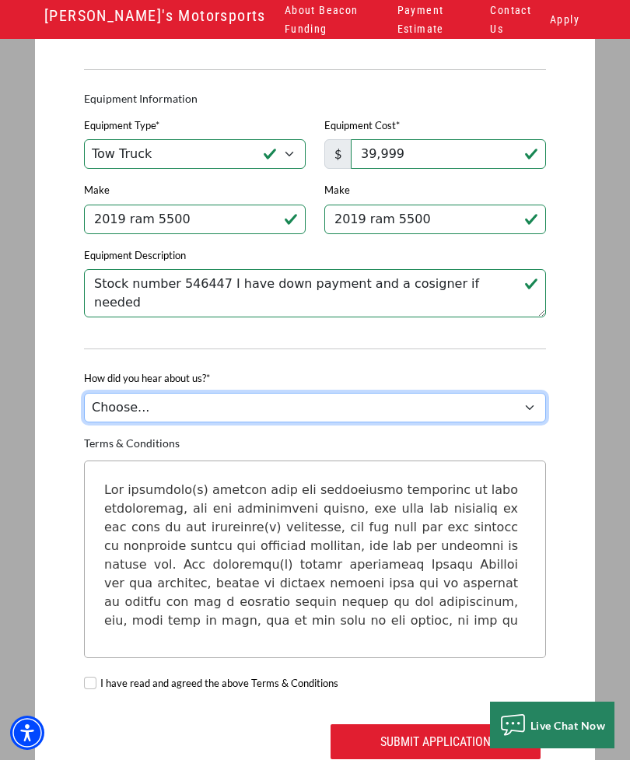
select select "279640001"
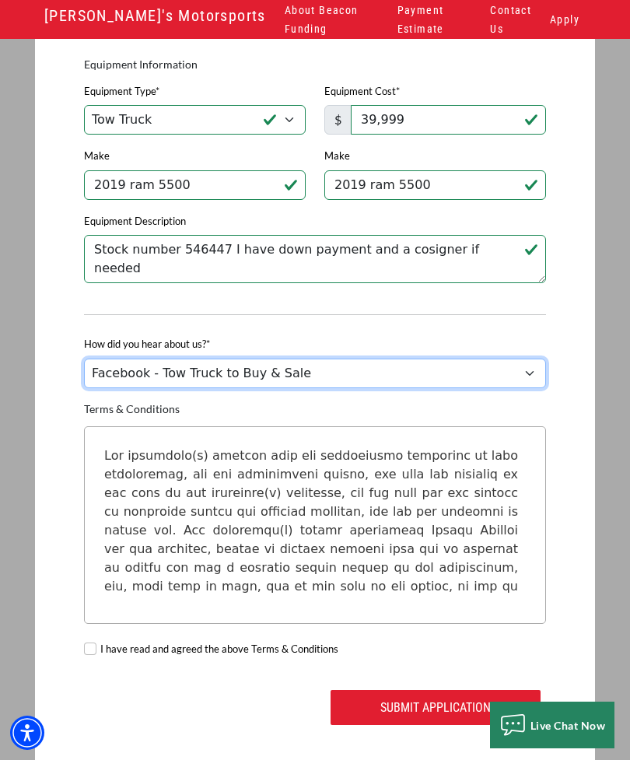
scroll to position [1318, 0]
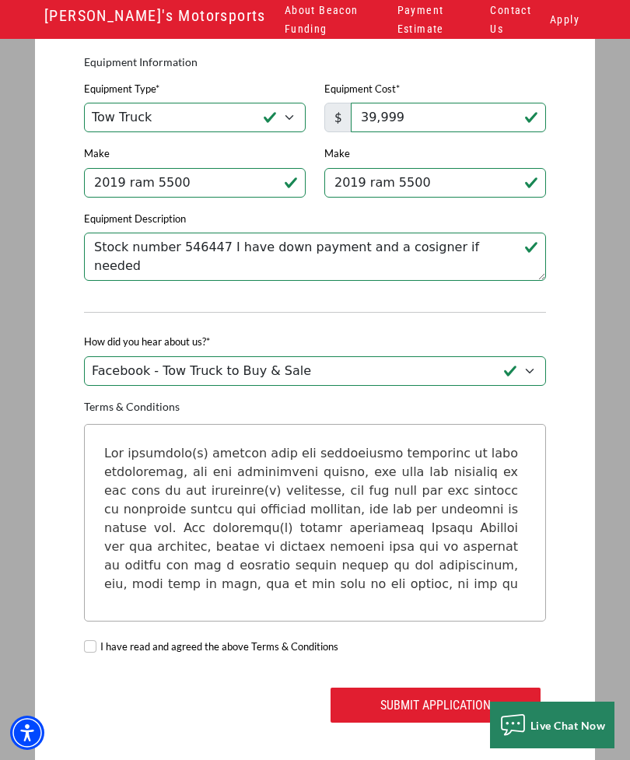
click at [85, 649] on input "I have read and agreed the above Terms & Conditions" at bounding box center [90, 646] width 12 height 12
checkbox input "true"
click at [461, 719] on button "Submit Application" at bounding box center [436, 704] width 210 height 35
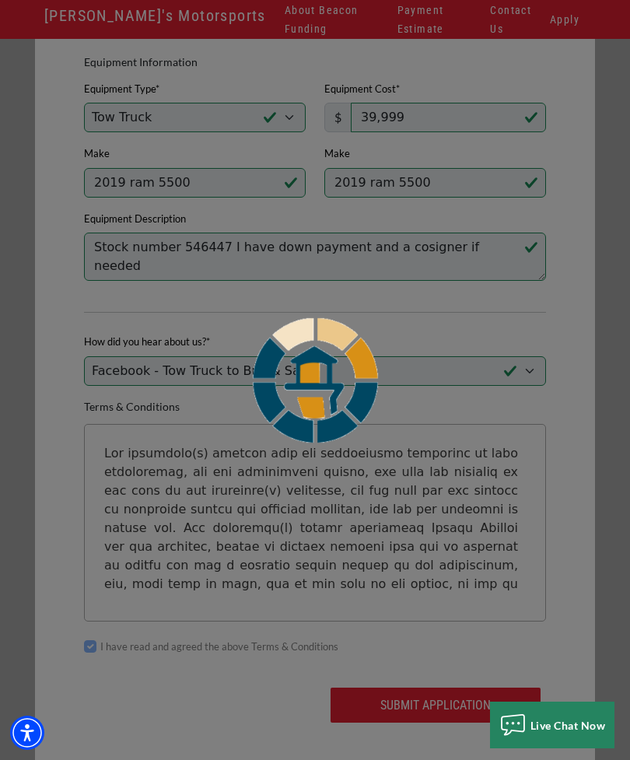
scroll to position [74, 0]
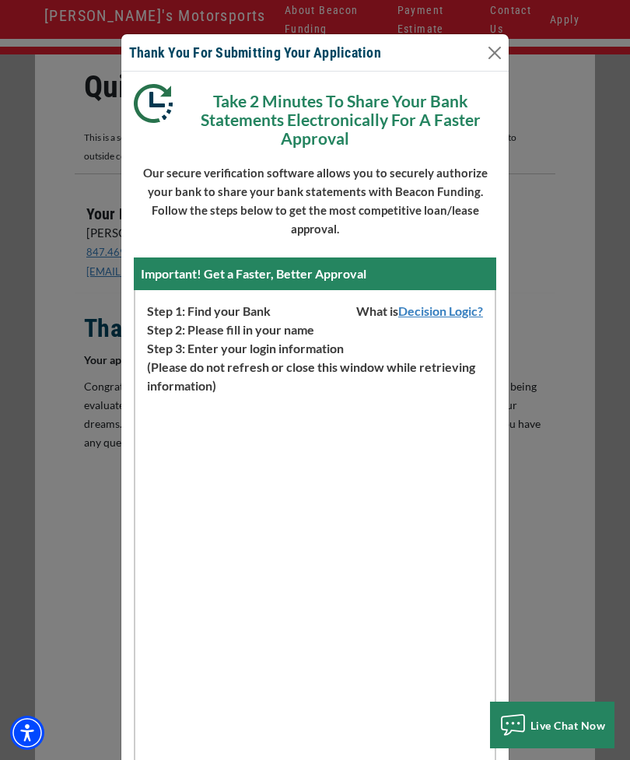
click at [501, 51] on button "Close" at bounding box center [494, 52] width 25 height 25
